Goal: Information Seeking & Learning: Learn about a topic

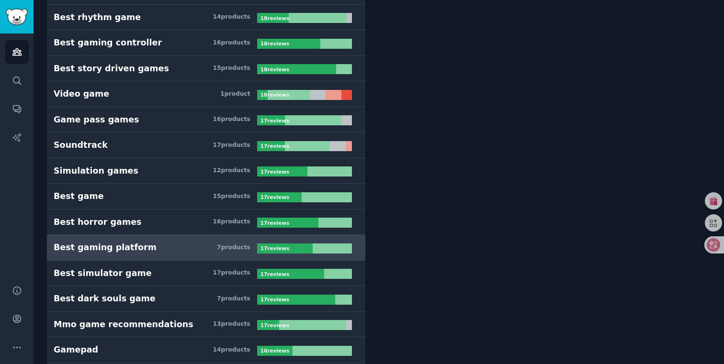
scroll to position [2548, 0]
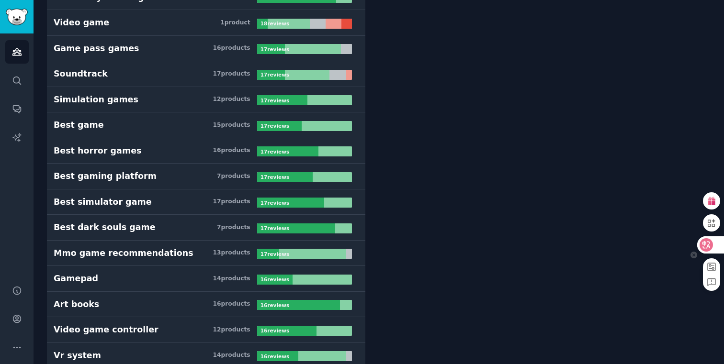
click at [703, 244] on icon at bounding box center [706, 245] width 8 height 8
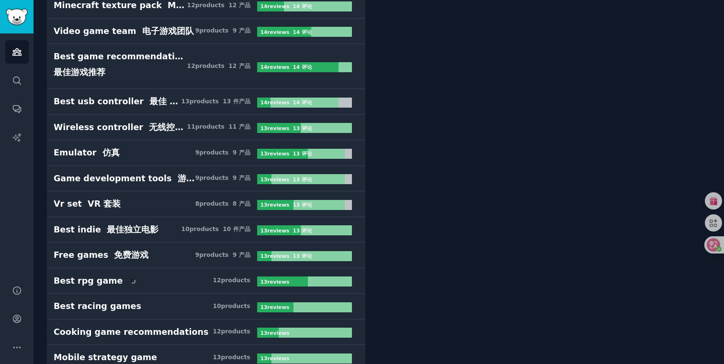
scroll to position [3525, 0]
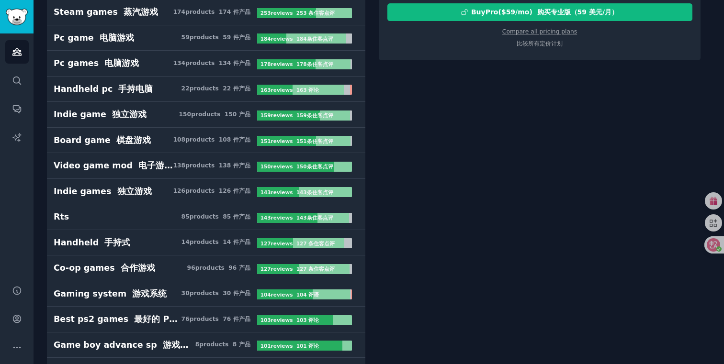
scroll to position [322, 0]
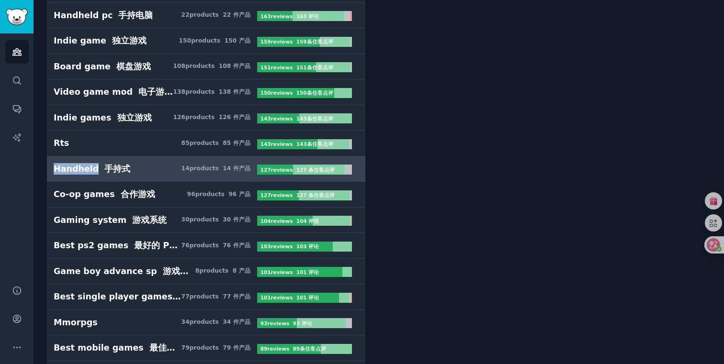
drag, startPoint x: 39, startPoint y: 173, endPoint x: 91, endPoint y: 168, distance: 52.4
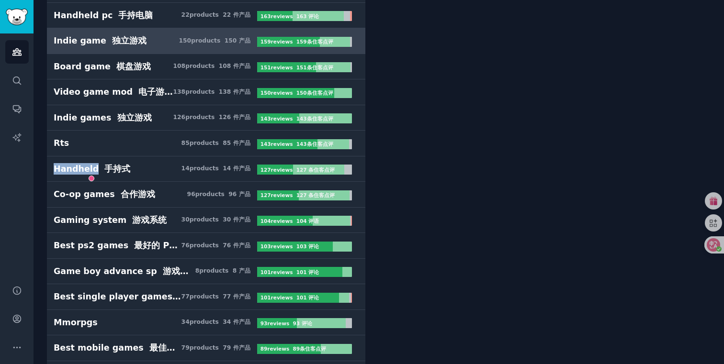
copy div "Handheld"
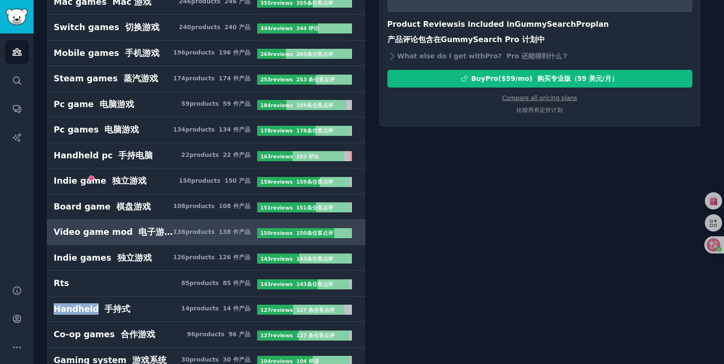
scroll to position [180, 0]
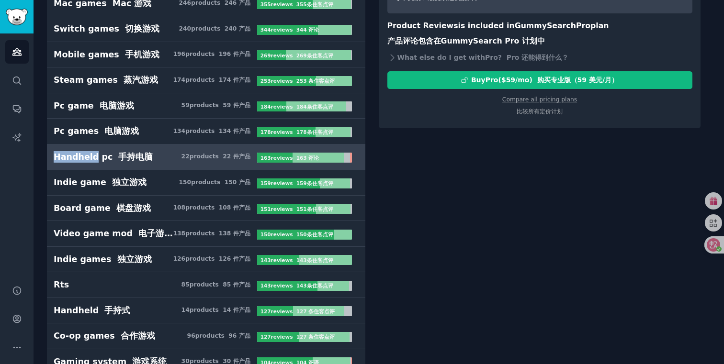
drag, startPoint x: 36, startPoint y: 157, endPoint x: 92, endPoint y: 157, distance: 55.5
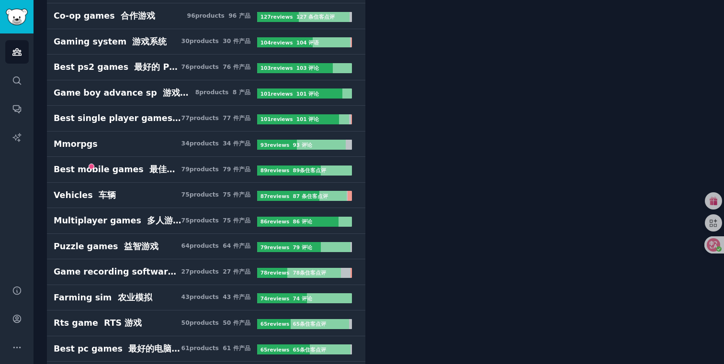
scroll to position [557, 0]
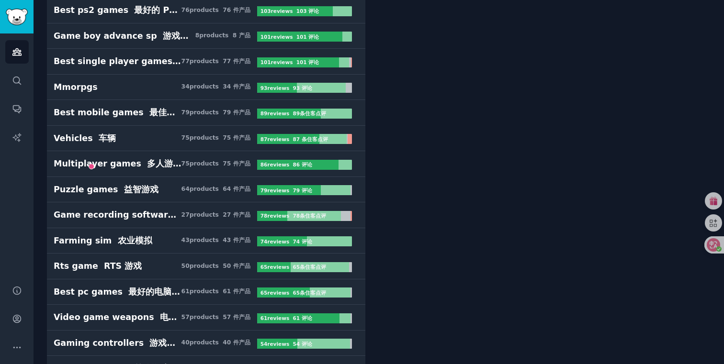
copy div "Handheld"
